Goal: Contribute content

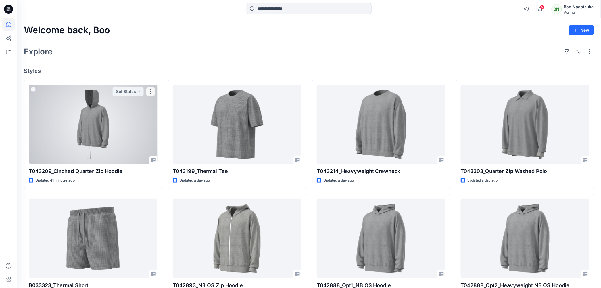
click at [121, 136] on div at bounding box center [93, 124] width 129 height 79
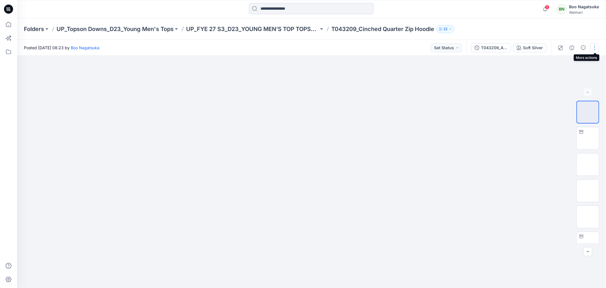
click at [595, 48] on button "button" at bounding box center [594, 47] width 9 height 9
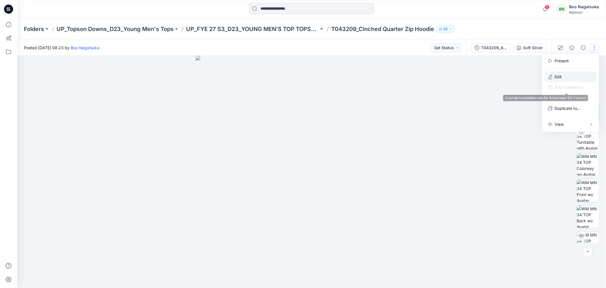
click at [558, 76] on p "Edit" at bounding box center [558, 77] width 7 height 6
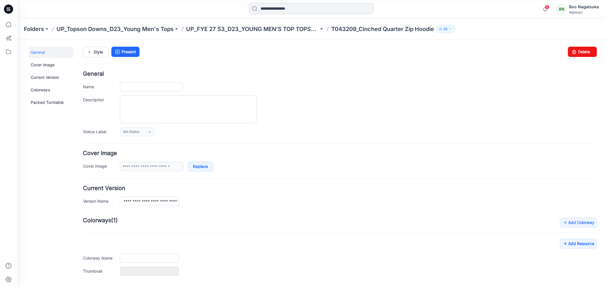
type input "**********"
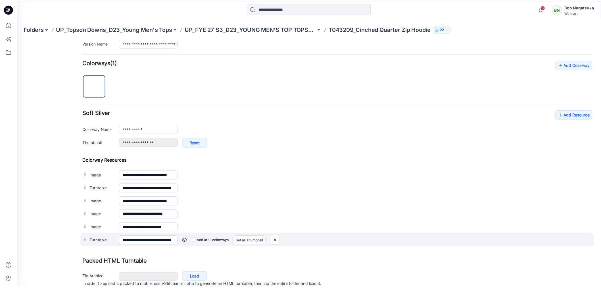
scroll to position [158, 0]
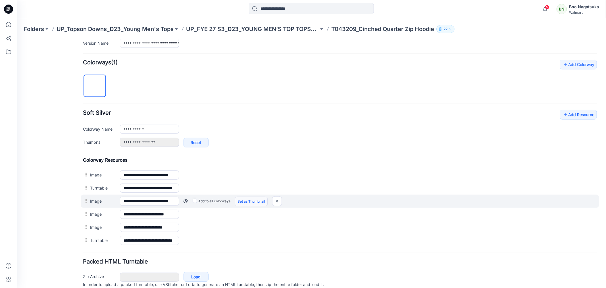
click at [253, 203] on link "Set as Thumbnail" at bounding box center [251, 201] width 33 height 10
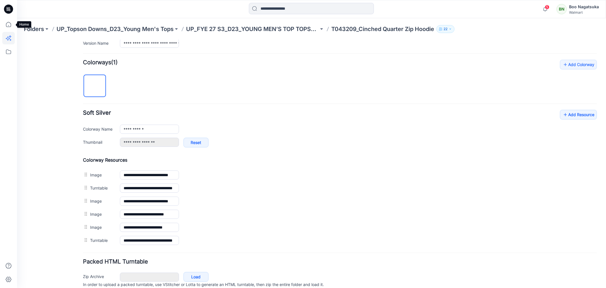
drag, startPoint x: 7, startPoint y: 23, endPoint x: 14, endPoint y: 32, distance: 11.8
click at [8, 24] on icon at bounding box center [8, 24] width 13 height 13
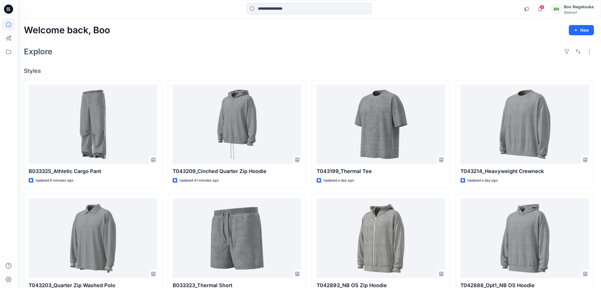
drag, startPoint x: 442, startPoint y: 38, endPoint x: 439, endPoint y: 50, distance: 13.2
click at [442, 38] on div "Welcome back, Boo New Explore Styles B033325_Athletic Cargo Pant Updated 8 minu…" at bounding box center [309, 230] width 584 height 425
click at [224, 39] on div "Welcome back, Boo New Explore Styles B033325_Athletic Cargo Pant Updated 8 minu…" at bounding box center [309, 230] width 584 height 425
